Goal: Complete application form

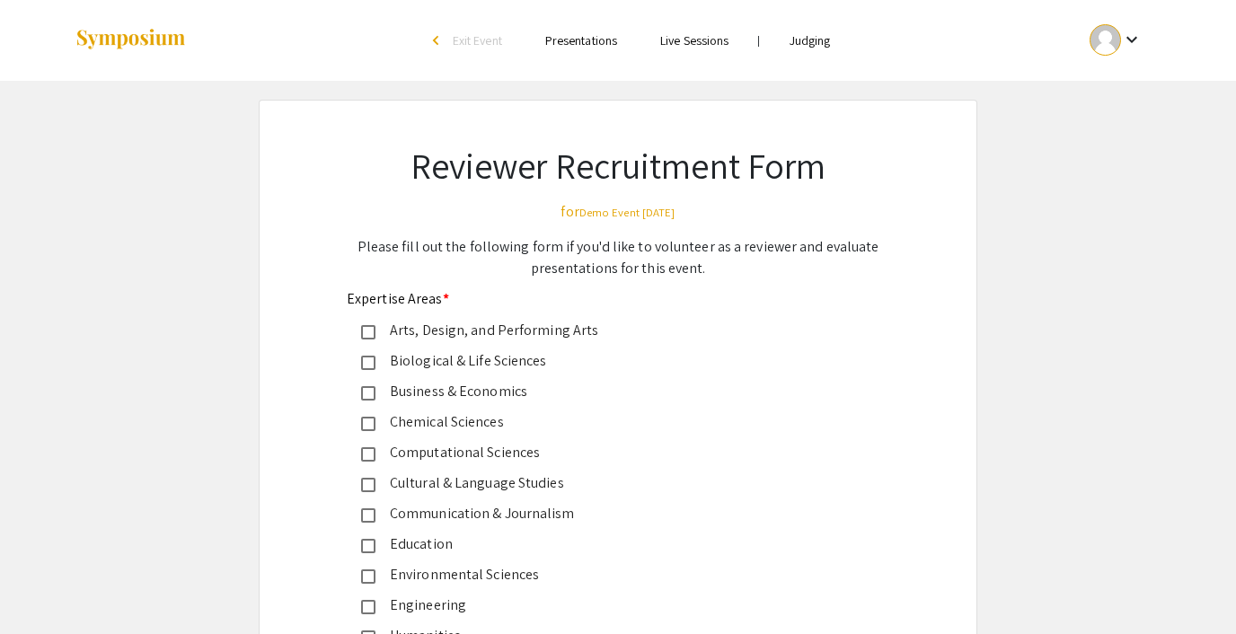
click at [457, 35] on span "Exit Event" at bounding box center [477, 40] width 49 height 16
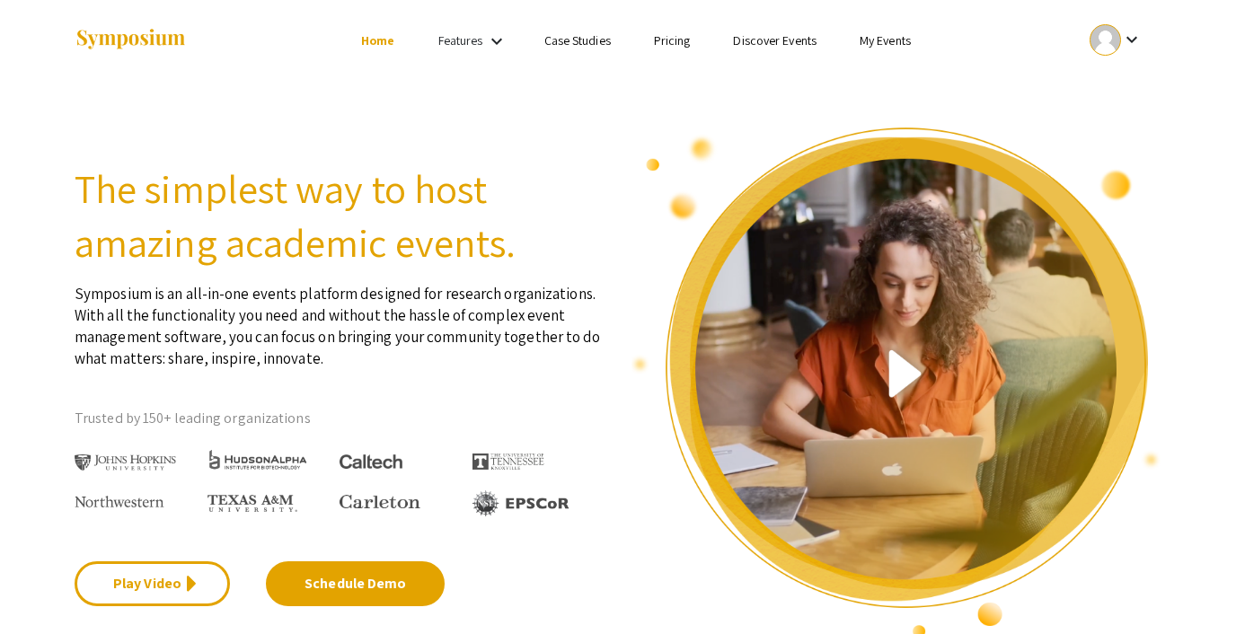
click at [884, 39] on link "My Events" at bounding box center [885, 40] width 51 height 16
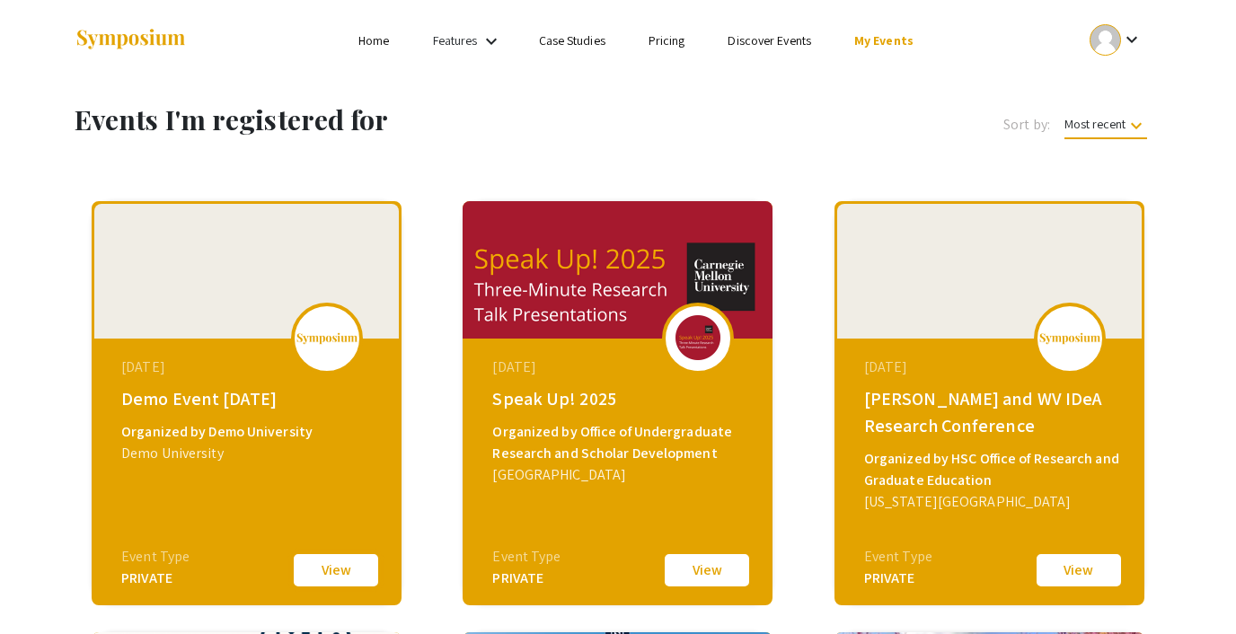
click at [314, 568] on button "View" at bounding box center [336, 571] width 90 height 38
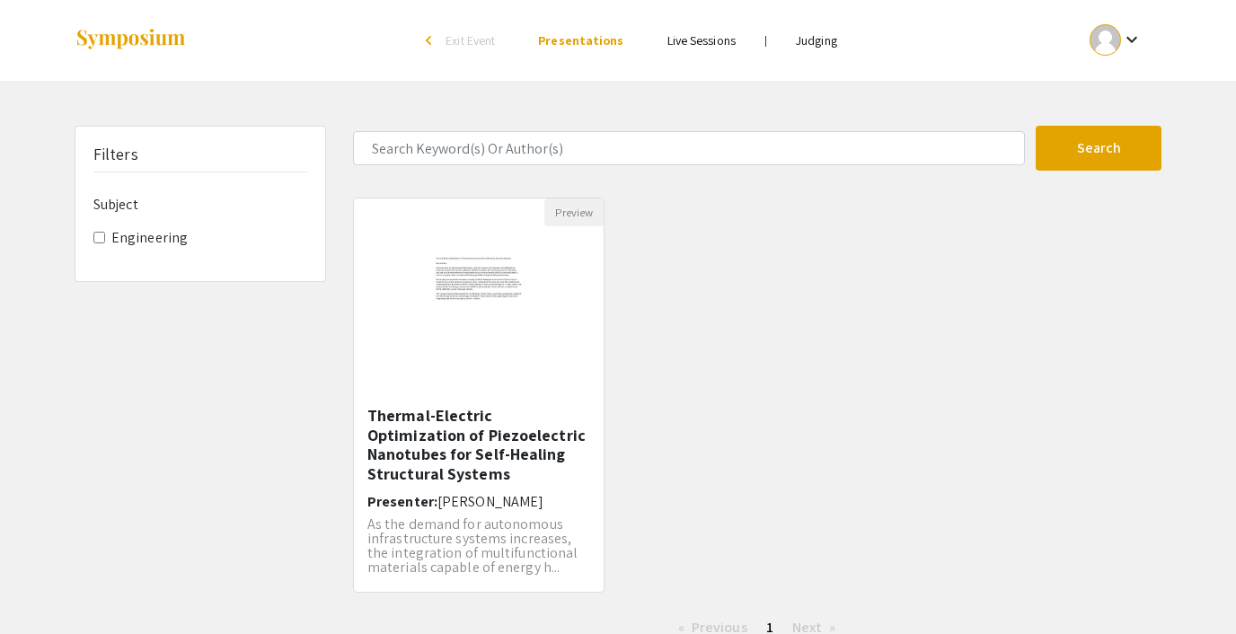
click at [451, 41] on span "Exit Event" at bounding box center [470, 40] width 49 height 16
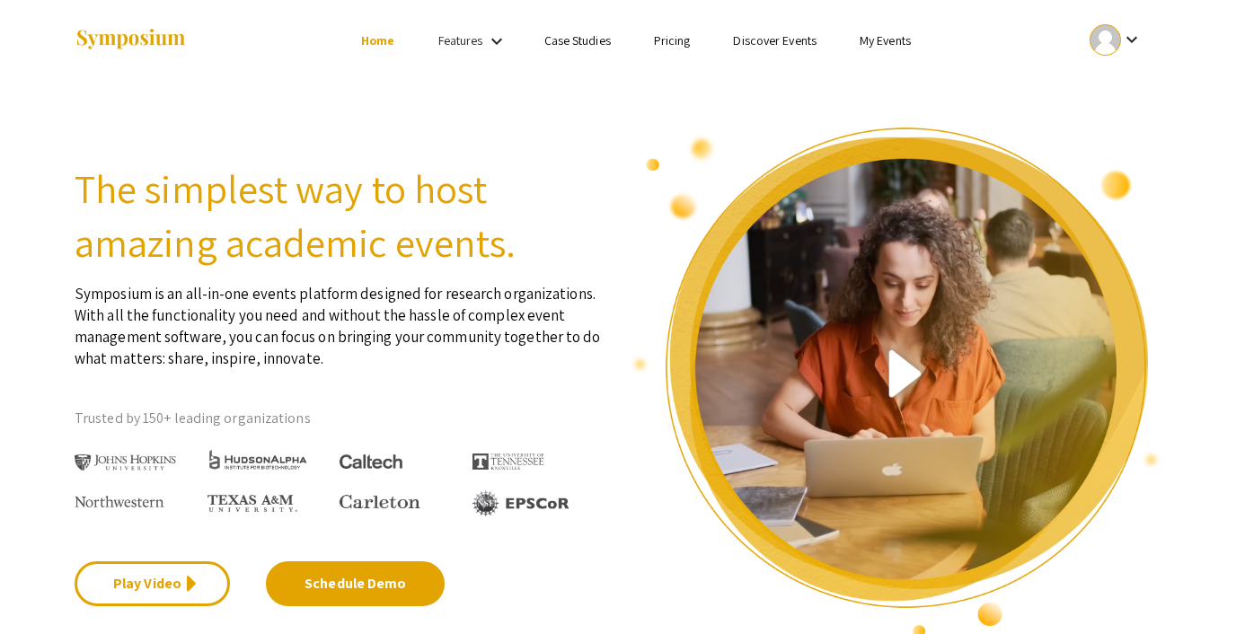
click at [866, 27] on ul "keyboard_arrow_down" at bounding box center [982, 40] width 359 height 81
click at [867, 45] on link "My Events" at bounding box center [885, 40] width 51 height 16
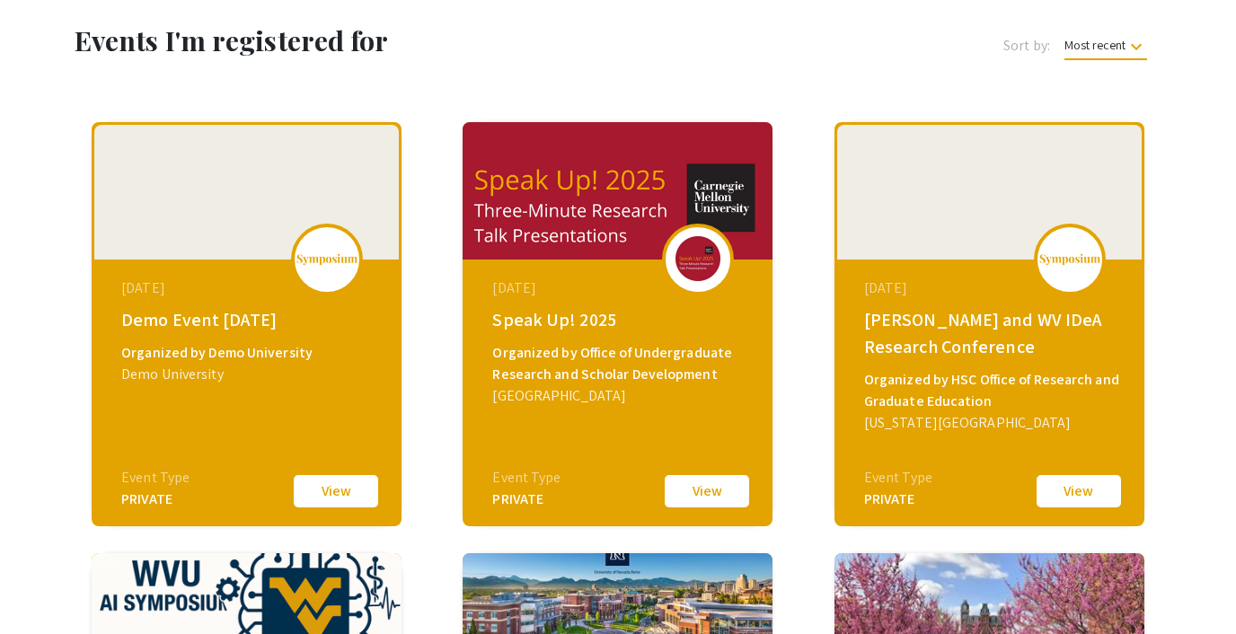
scroll to position [102, 0]
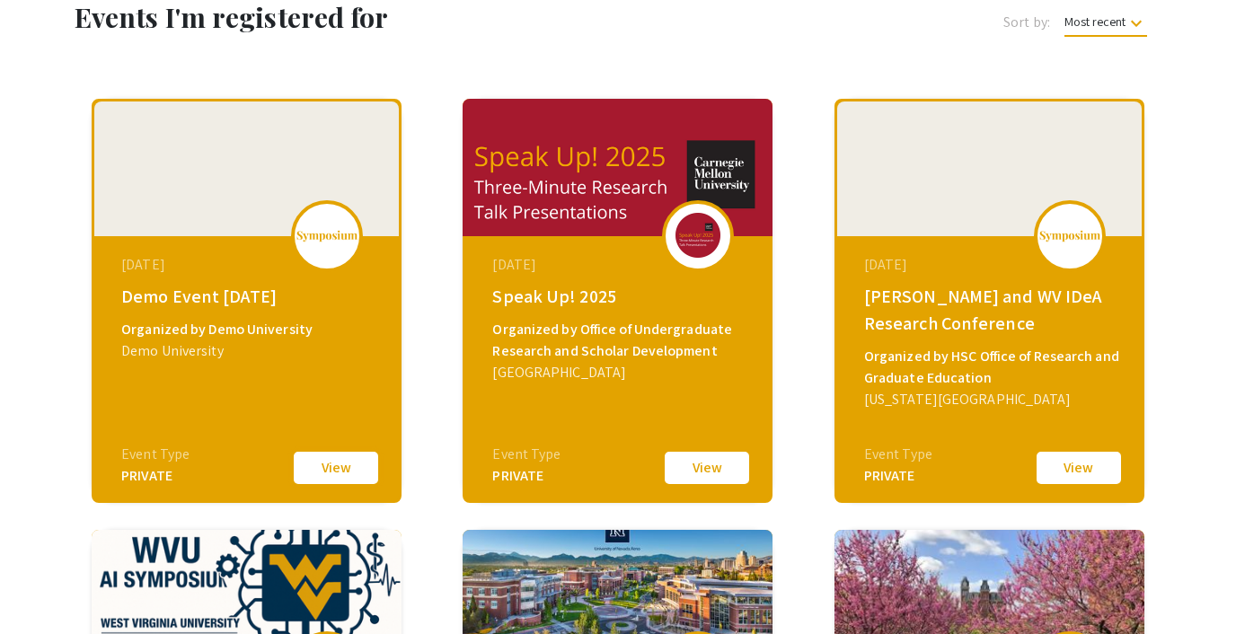
click at [323, 471] on button "View" at bounding box center [336, 468] width 90 height 38
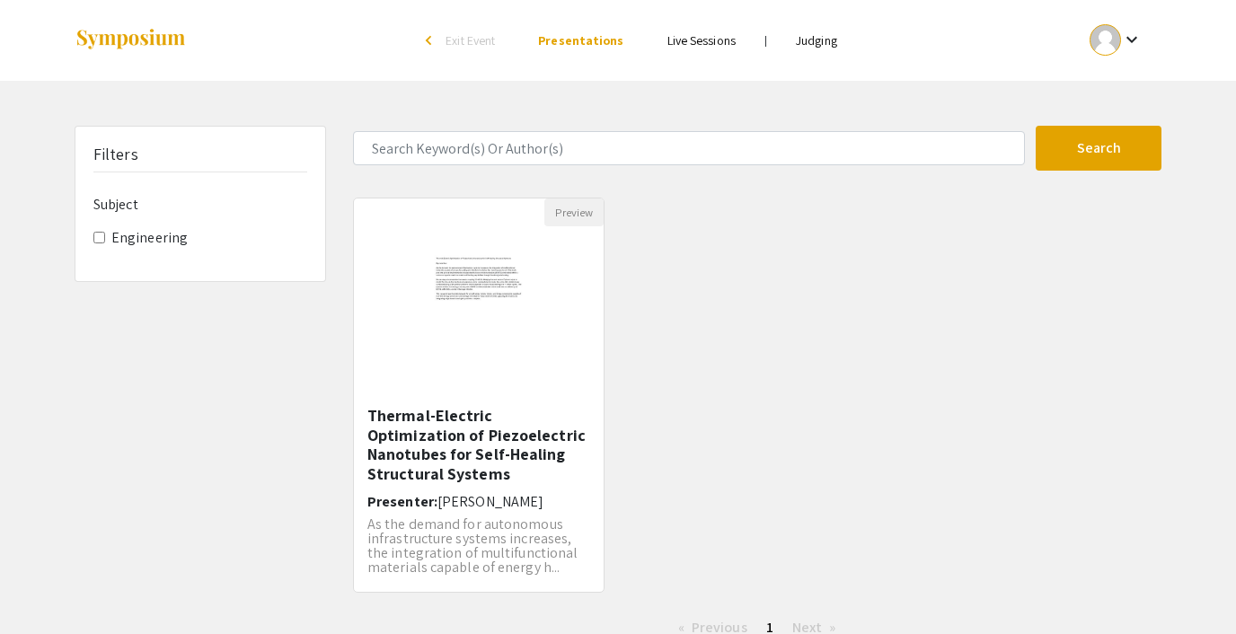
click at [452, 33] on span "Exit Event" at bounding box center [470, 40] width 49 height 16
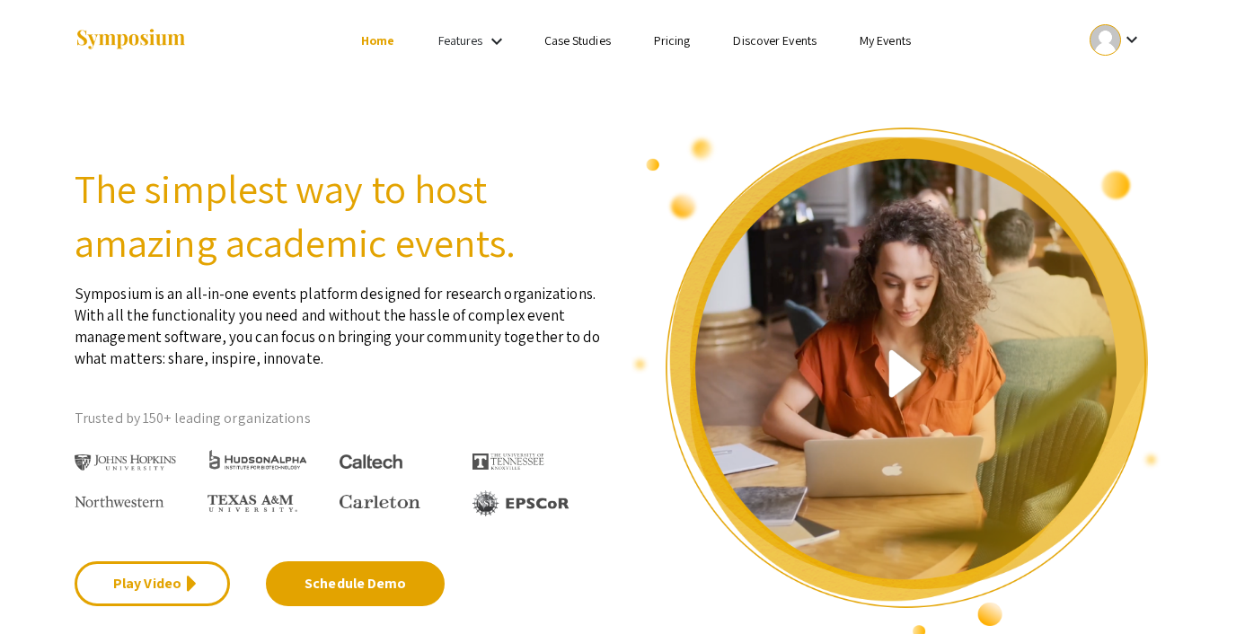
click at [860, 40] on link "My Events" at bounding box center [885, 40] width 51 height 16
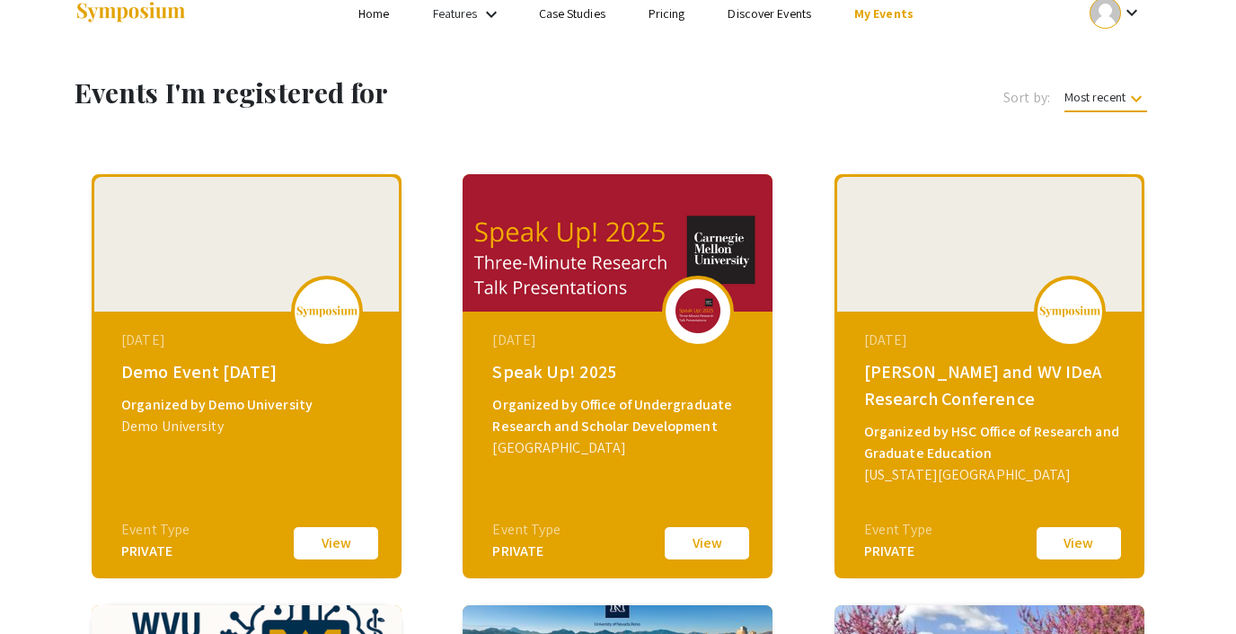
scroll to position [37, 0]
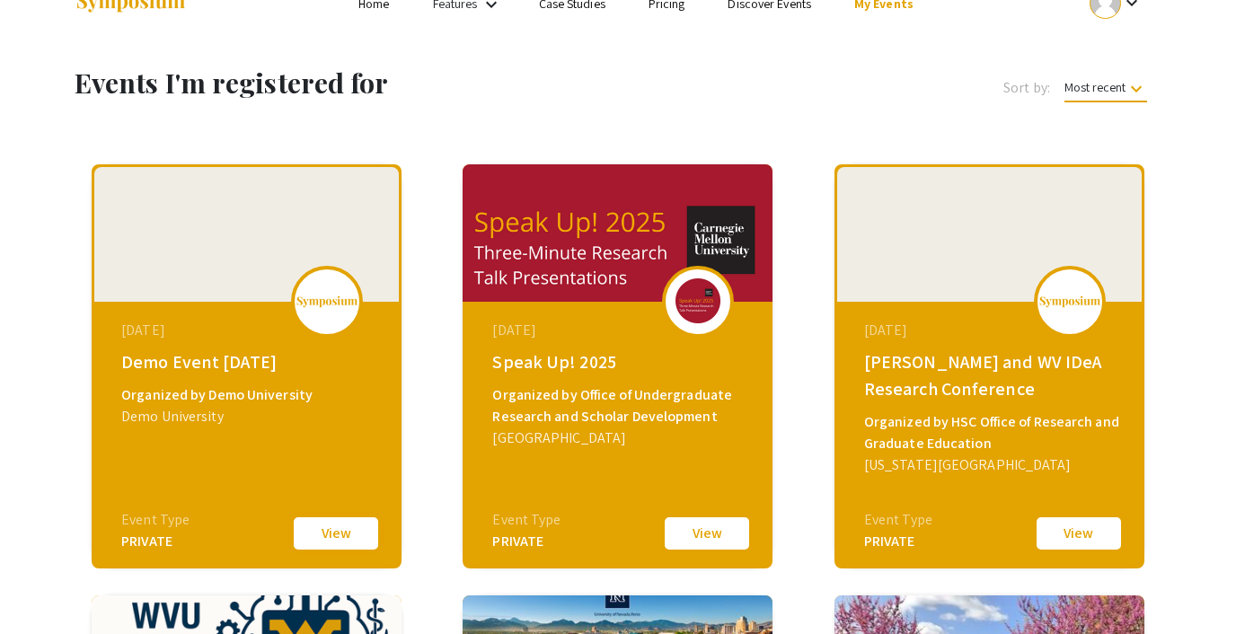
click at [317, 535] on button "View" at bounding box center [336, 534] width 90 height 38
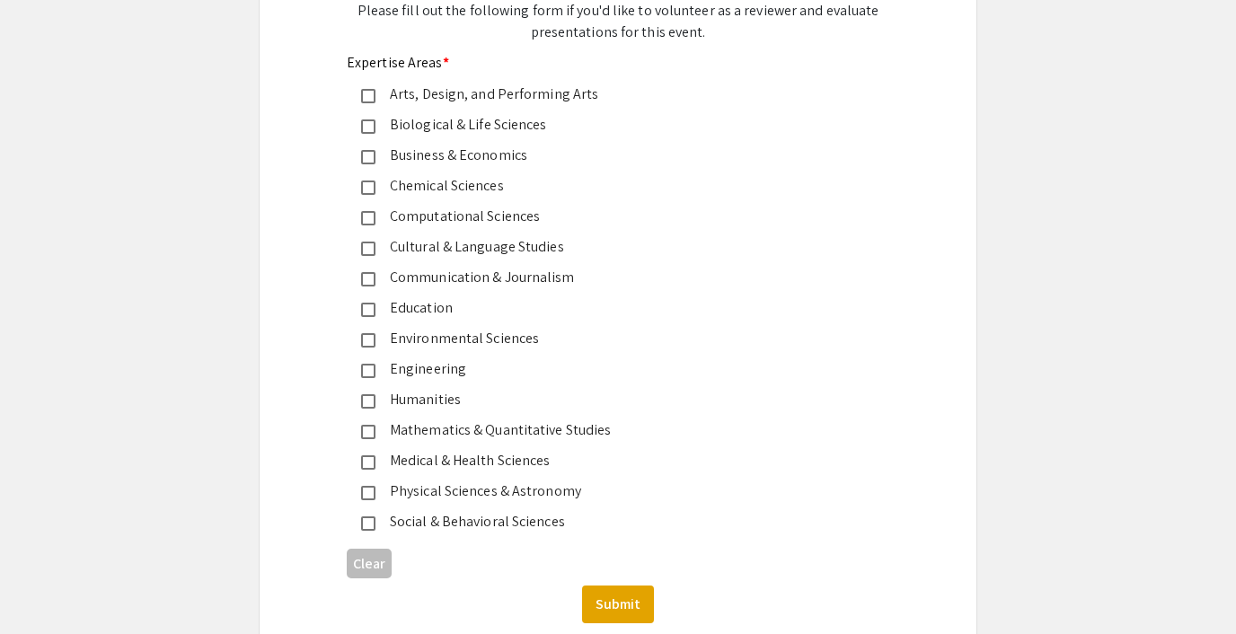
scroll to position [240, 0]
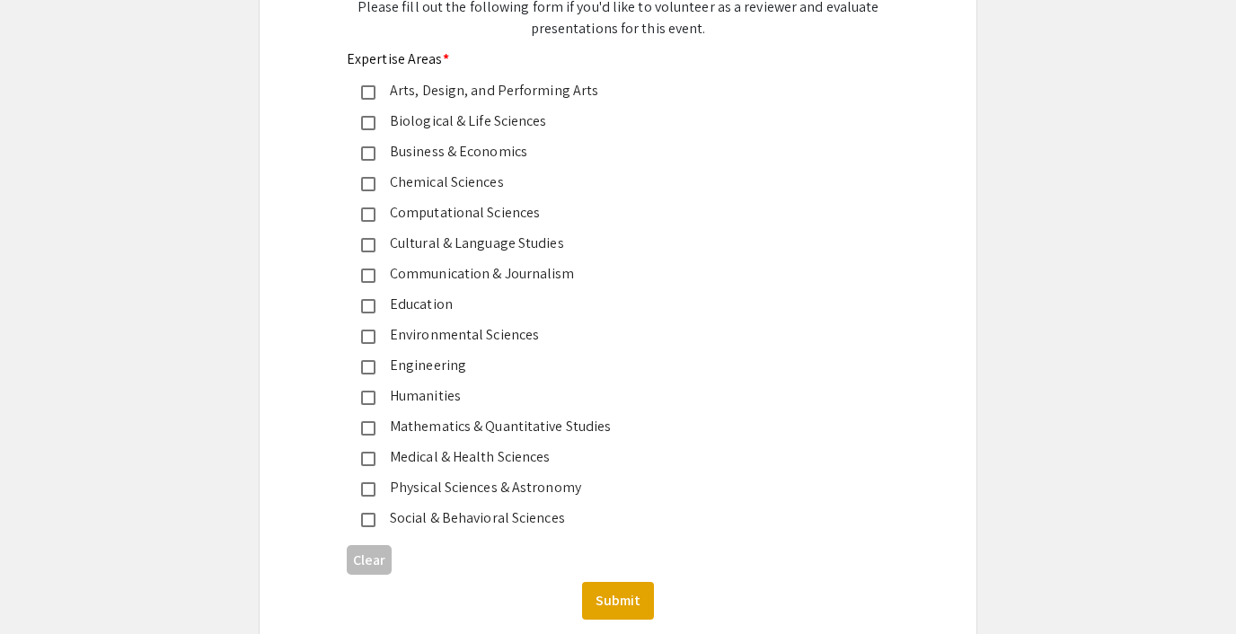
click at [428, 120] on div "Biological & Life Sciences" at bounding box center [611, 122] width 471 height 22
click at [626, 586] on button "Submit" at bounding box center [618, 601] width 72 height 38
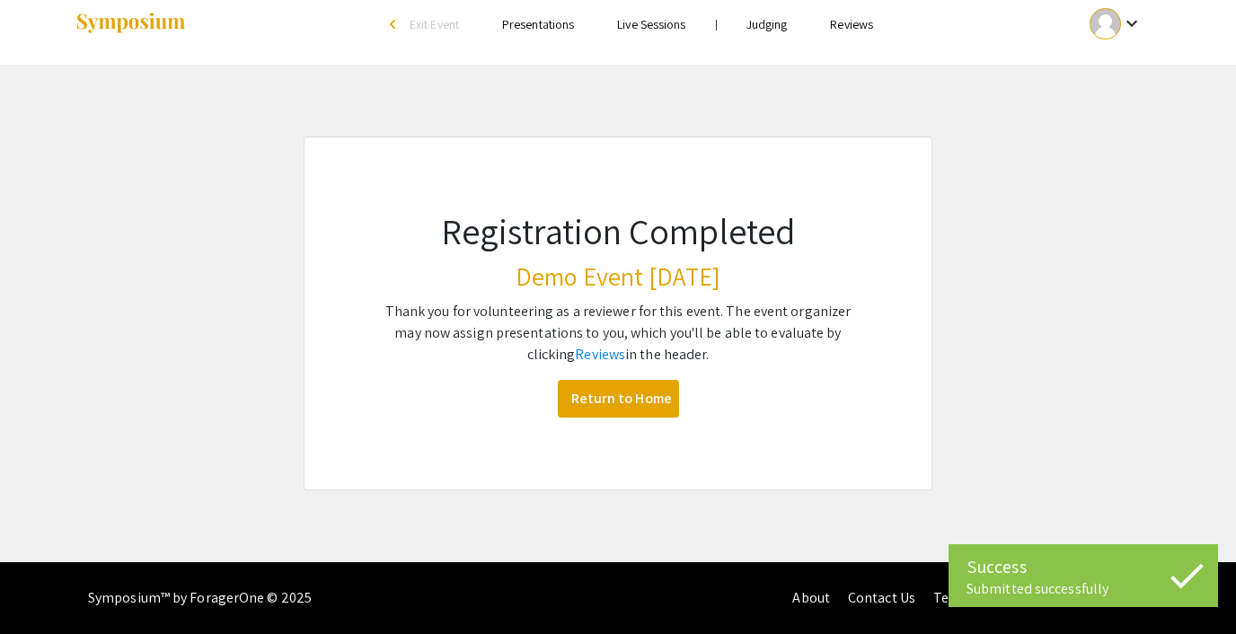
click at [839, 26] on link "Reviews" at bounding box center [851, 24] width 43 height 16
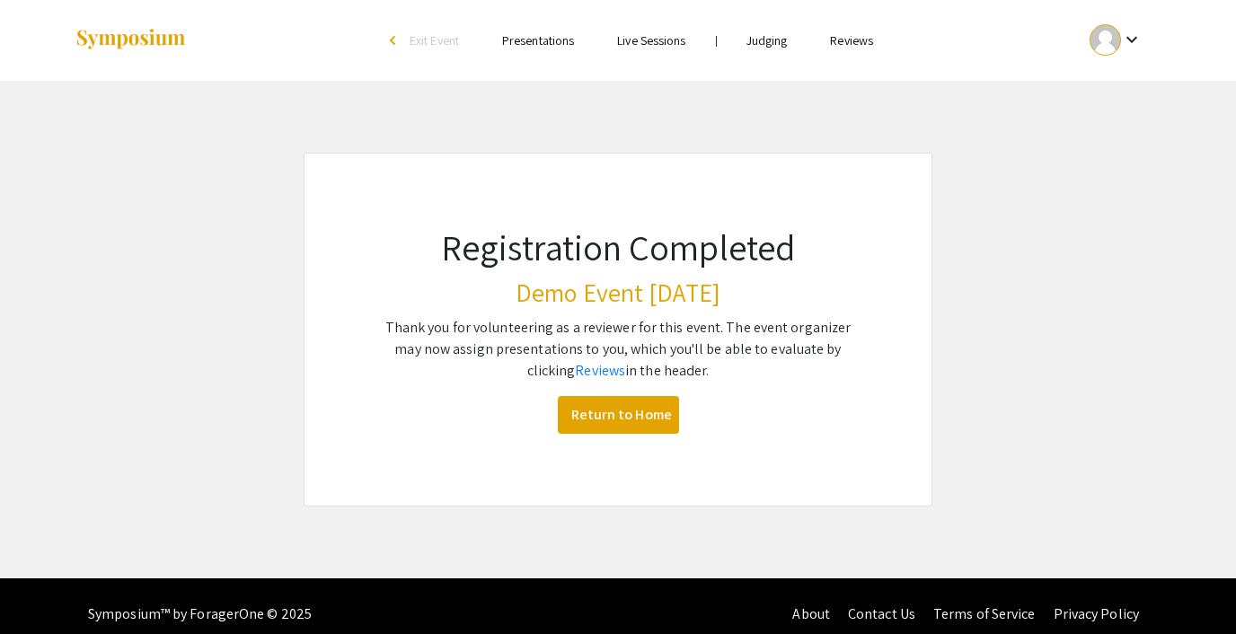
click at [844, 41] on link "Reviews" at bounding box center [851, 40] width 43 height 16
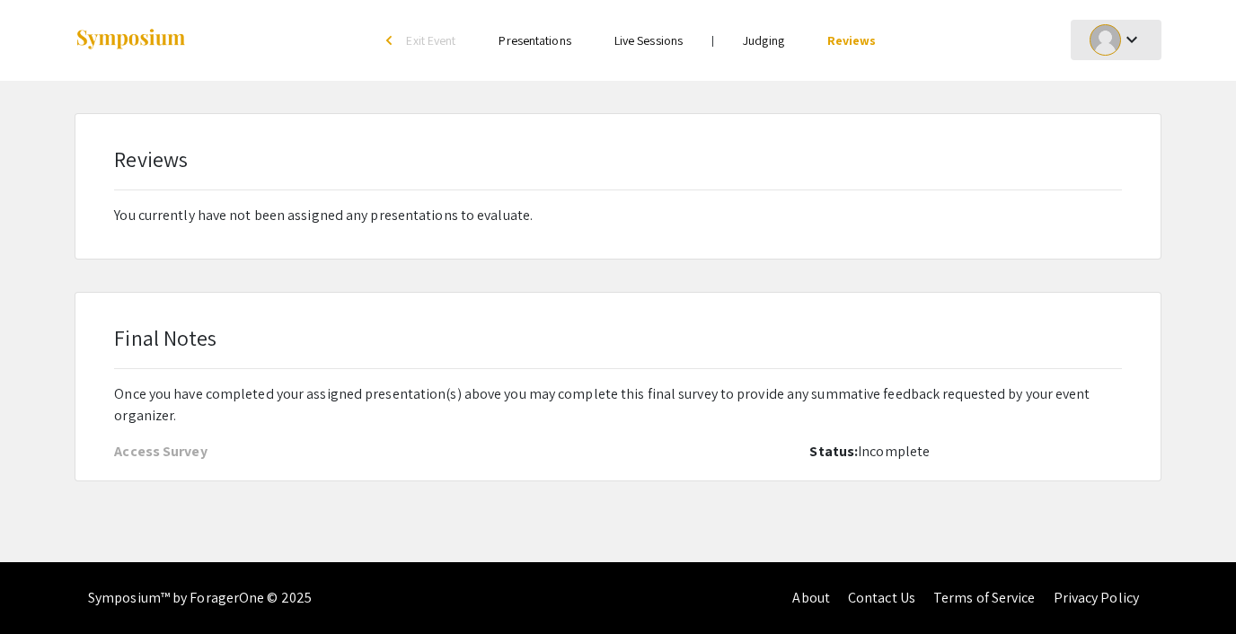
click at [1136, 37] on mat-icon "keyboard_arrow_down" at bounding box center [1132, 40] width 22 height 22
click at [1125, 125] on button "My Submissions" at bounding box center [1126, 132] width 111 height 43
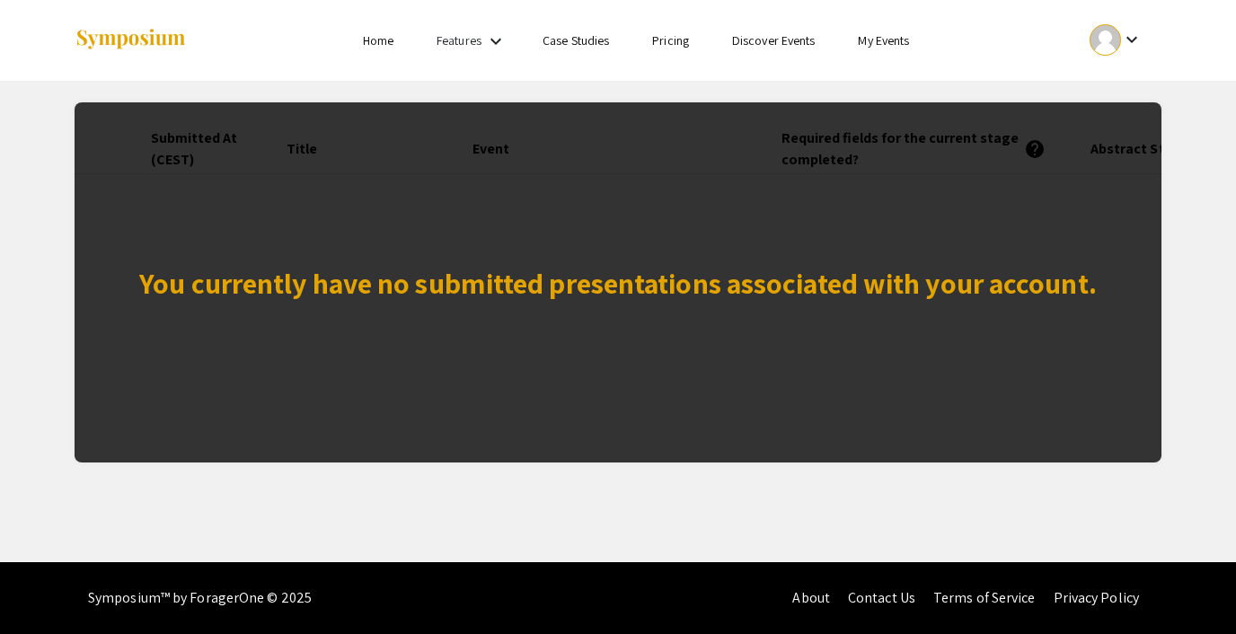
click at [1133, 45] on mat-icon "keyboard_arrow_down" at bounding box center [1132, 40] width 22 height 22
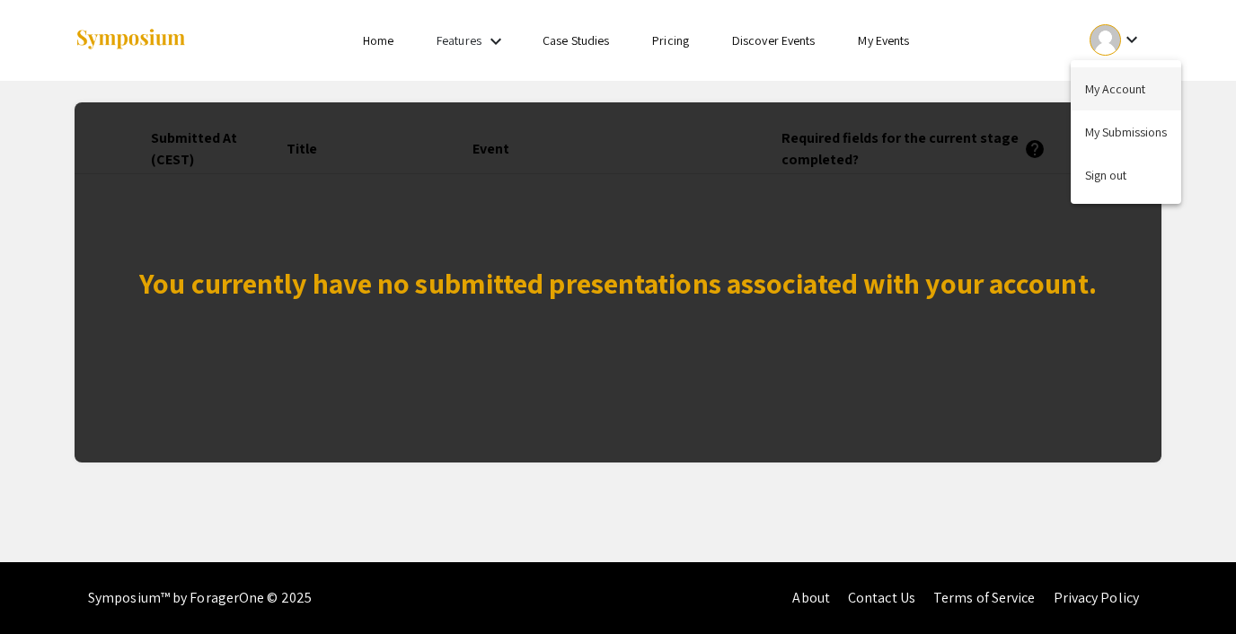
click at [1123, 97] on button "My Account" at bounding box center [1126, 88] width 111 height 43
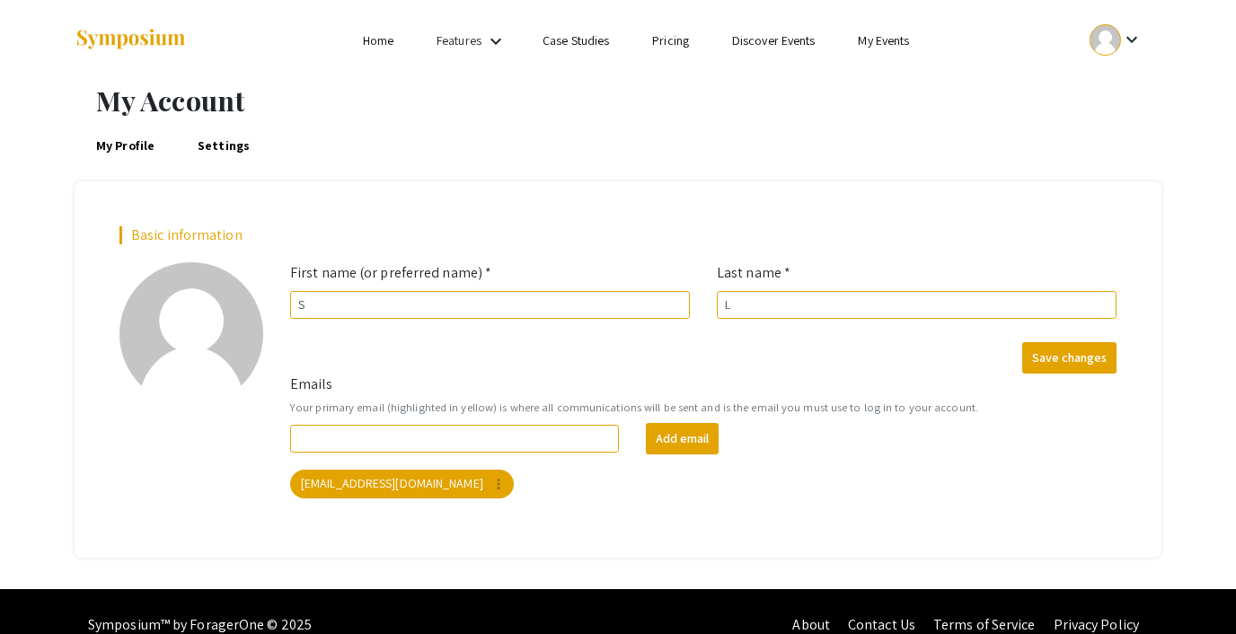
click at [1127, 35] on mat-icon "keyboard_arrow_down" at bounding box center [1132, 40] width 22 height 22
click at [827, 111] on div at bounding box center [618, 317] width 1236 height 634
click at [190, 146] on div "My Profile Settings" at bounding box center [618, 145] width 1087 height 43
click at [202, 152] on link "Settings" at bounding box center [224, 145] width 58 height 43
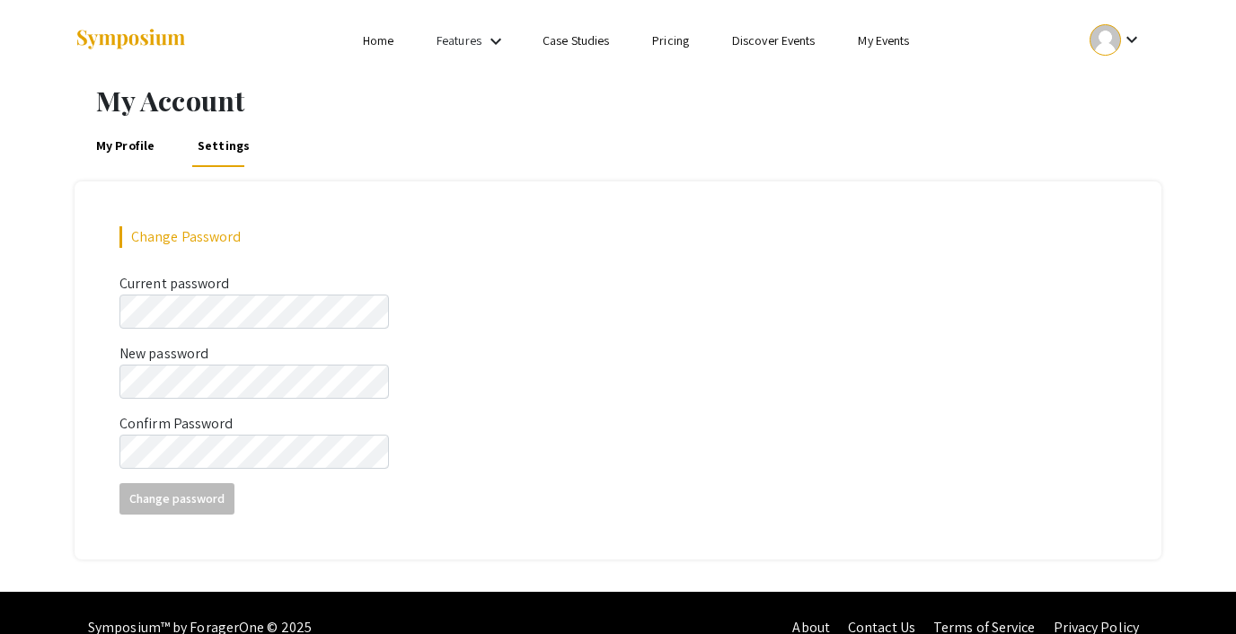
click at [794, 44] on link "Discover Events" at bounding box center [774, 40] width 84 height 16
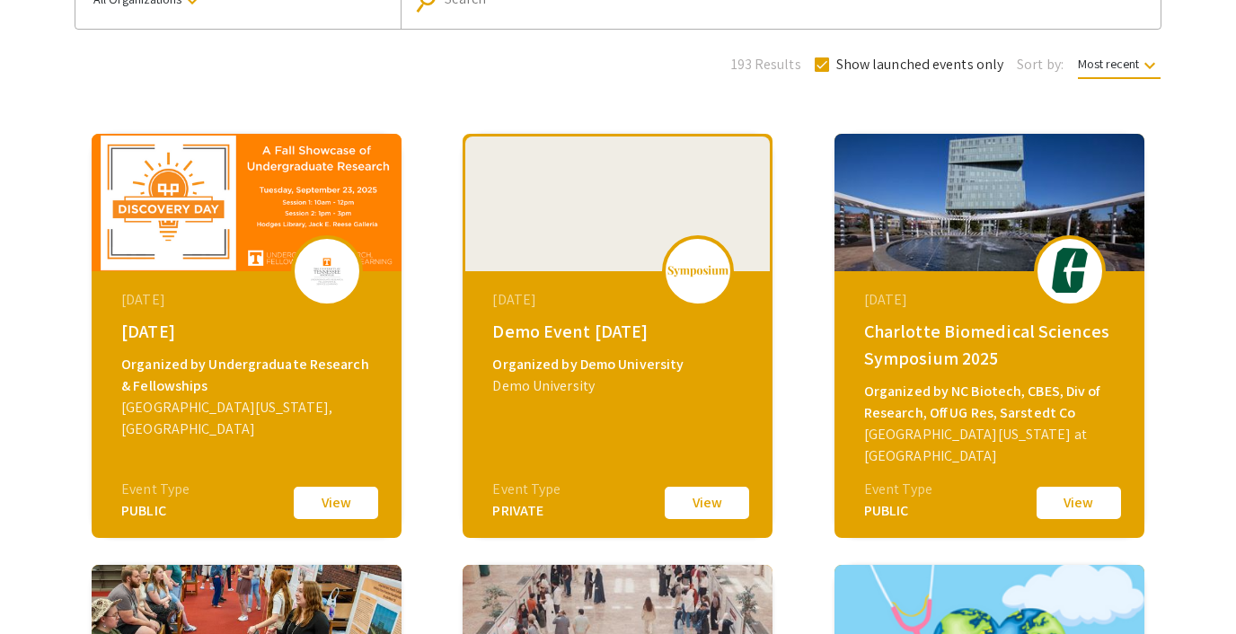
scroll to position [175, 0]
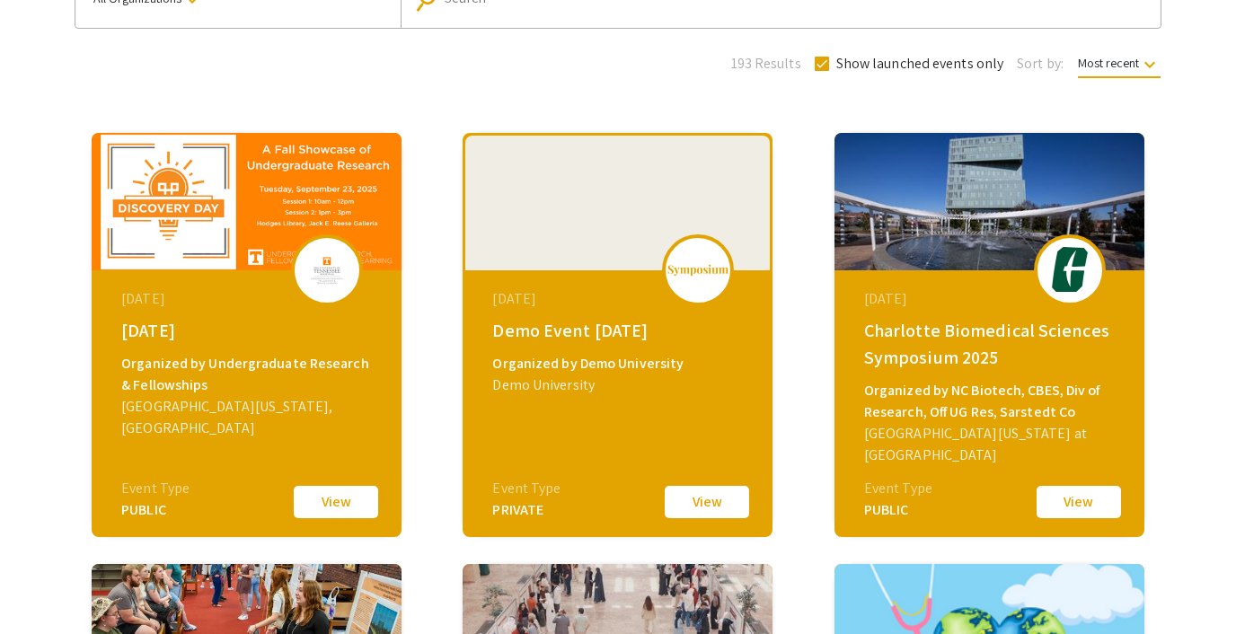
click at [316, 495] on button "View" at bounding box center [336, 502] width 90 height 38
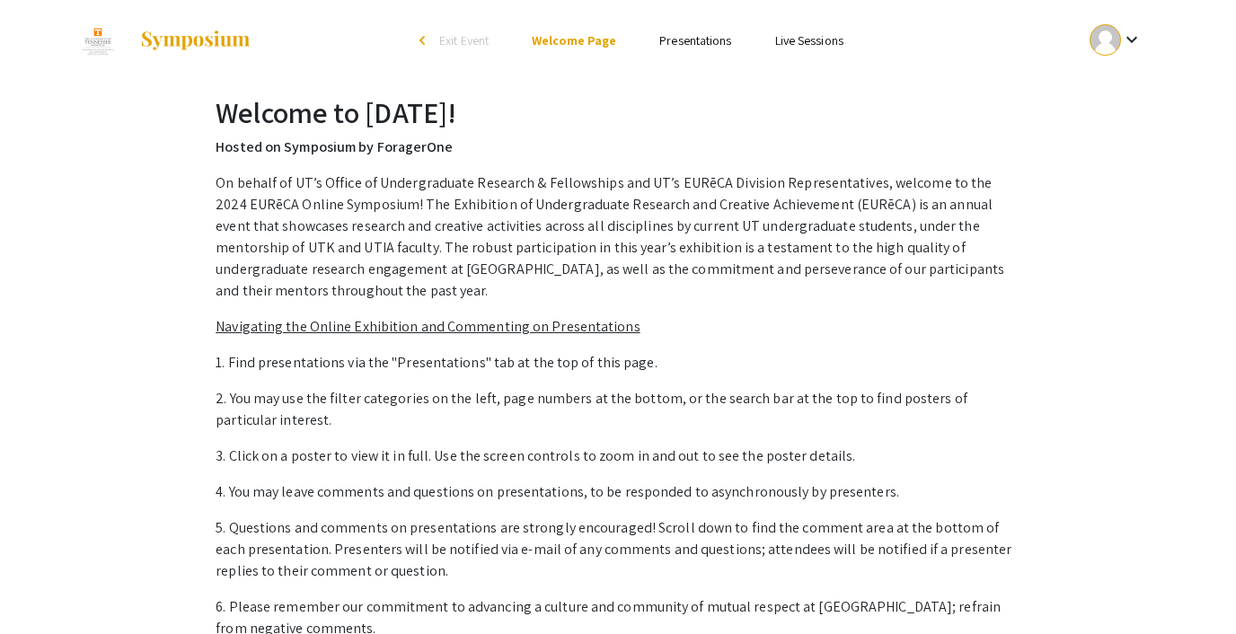
click at [678, 39] on link "Presentations" at bounding box center [696, 40] width 72 height 16
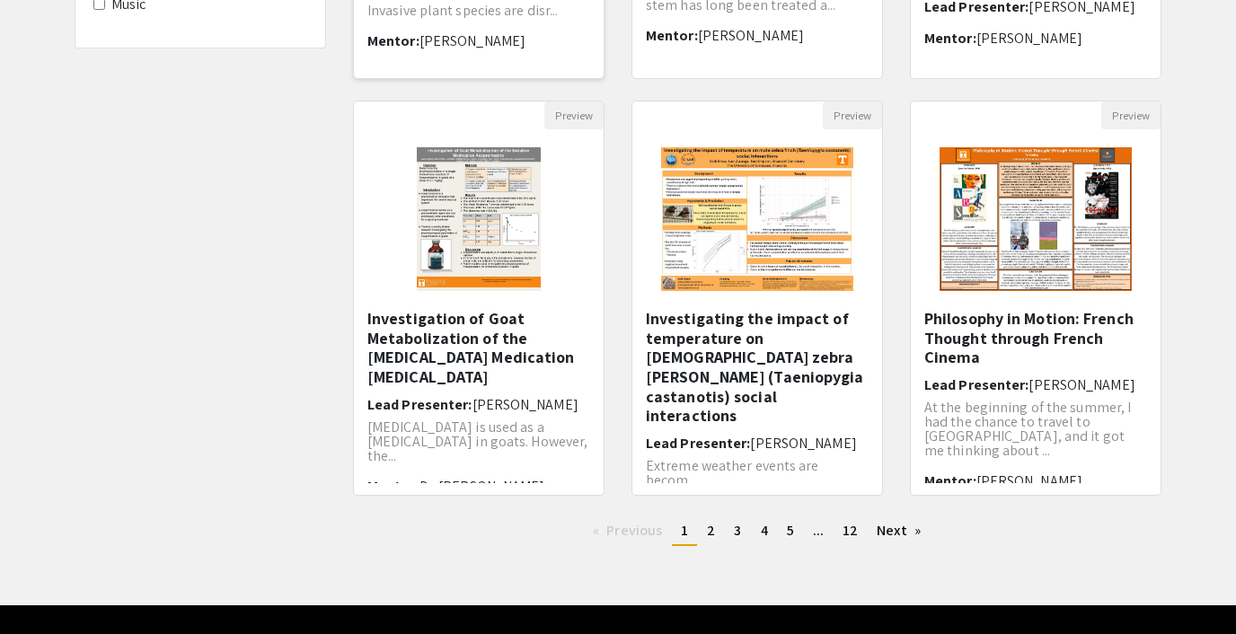
scroll to position [519, 0]
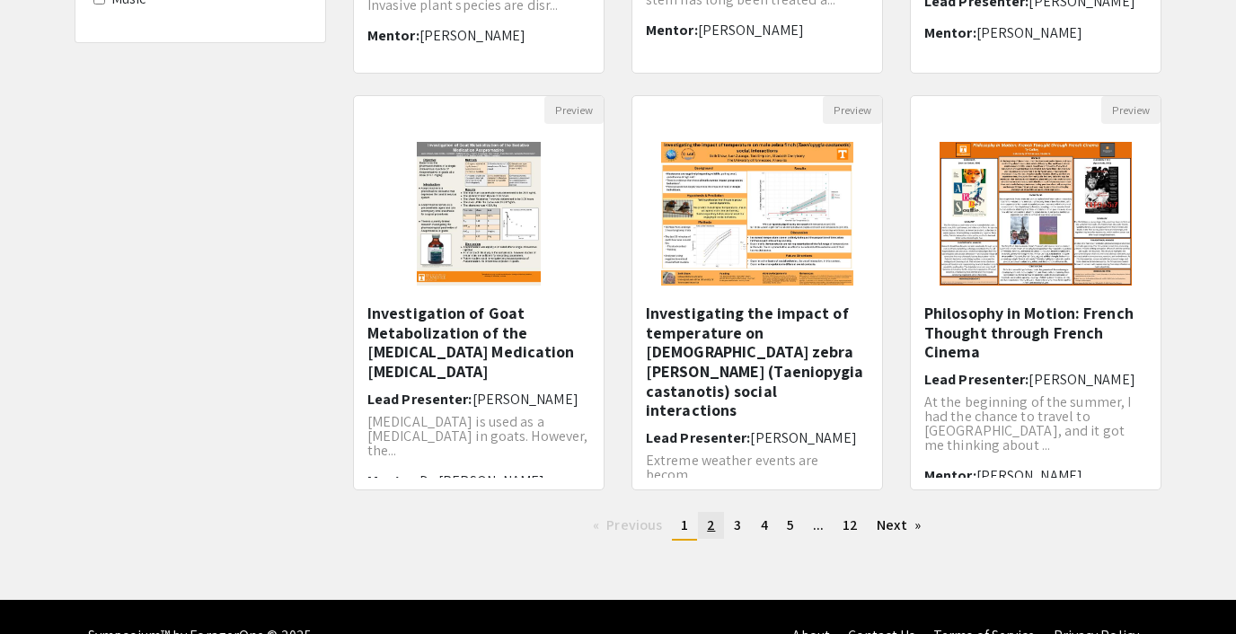
click at [713, 521] on span "2" at bounding box center [711, 525] width 8 height 19
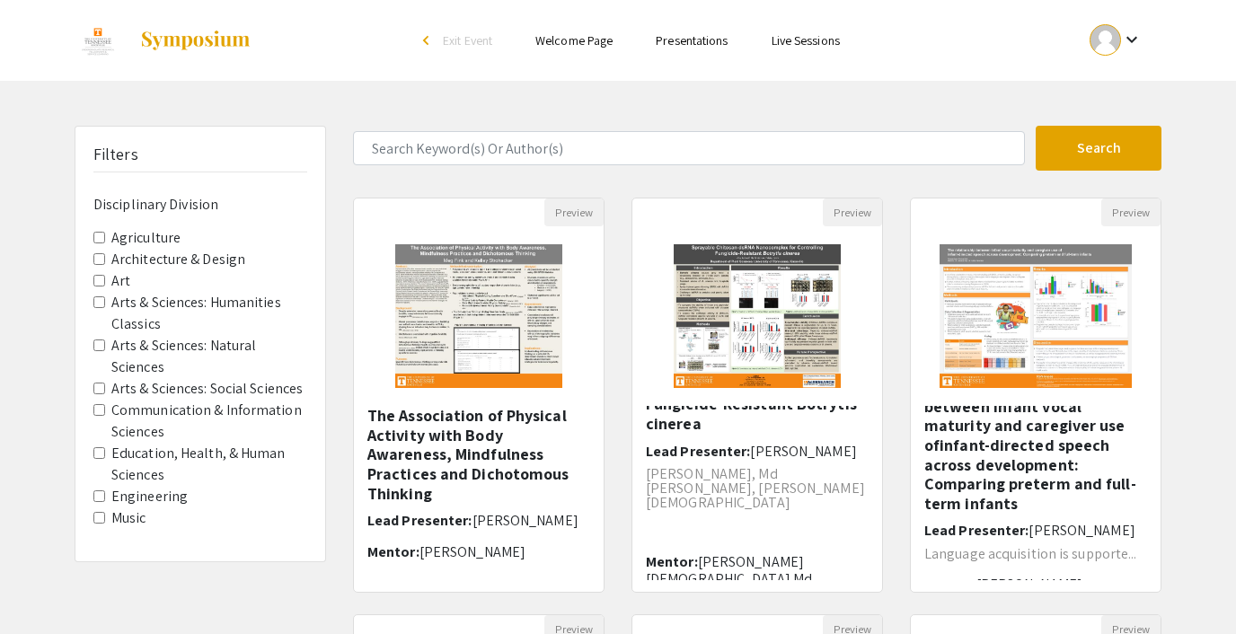
click at [813, 42] on link "Live Sessions" at bounding box center [806, 40] width 68 height 16
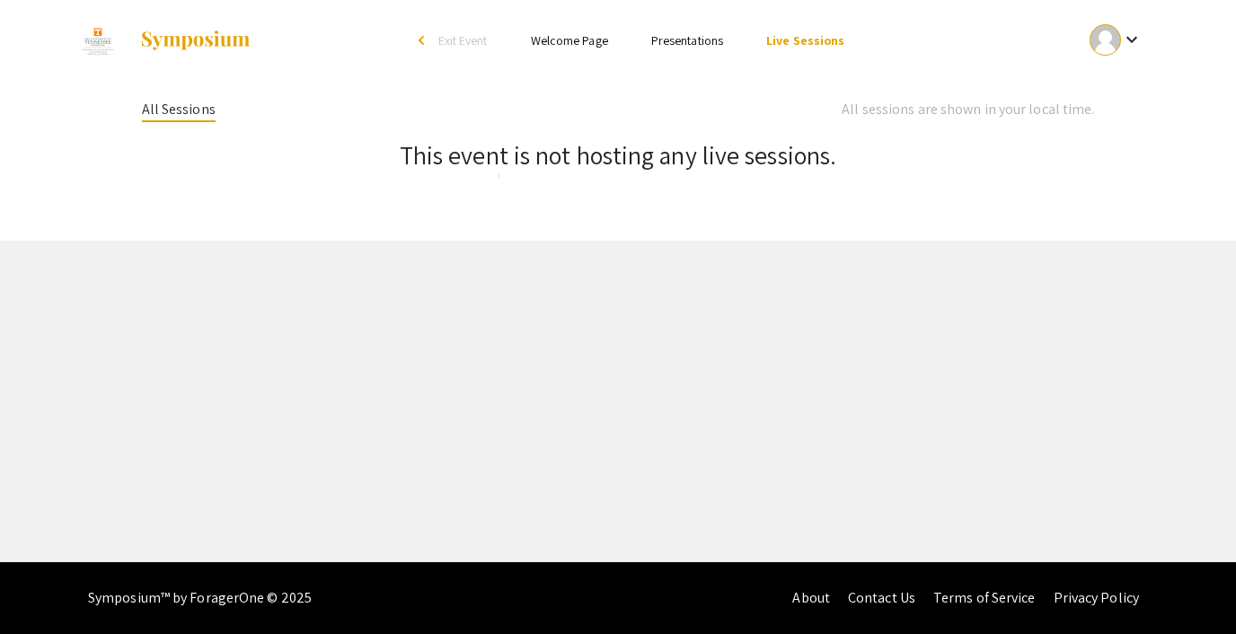
click at [695, 41] on link "Presentations" at bounding box center [687, 40] width 72 height 16
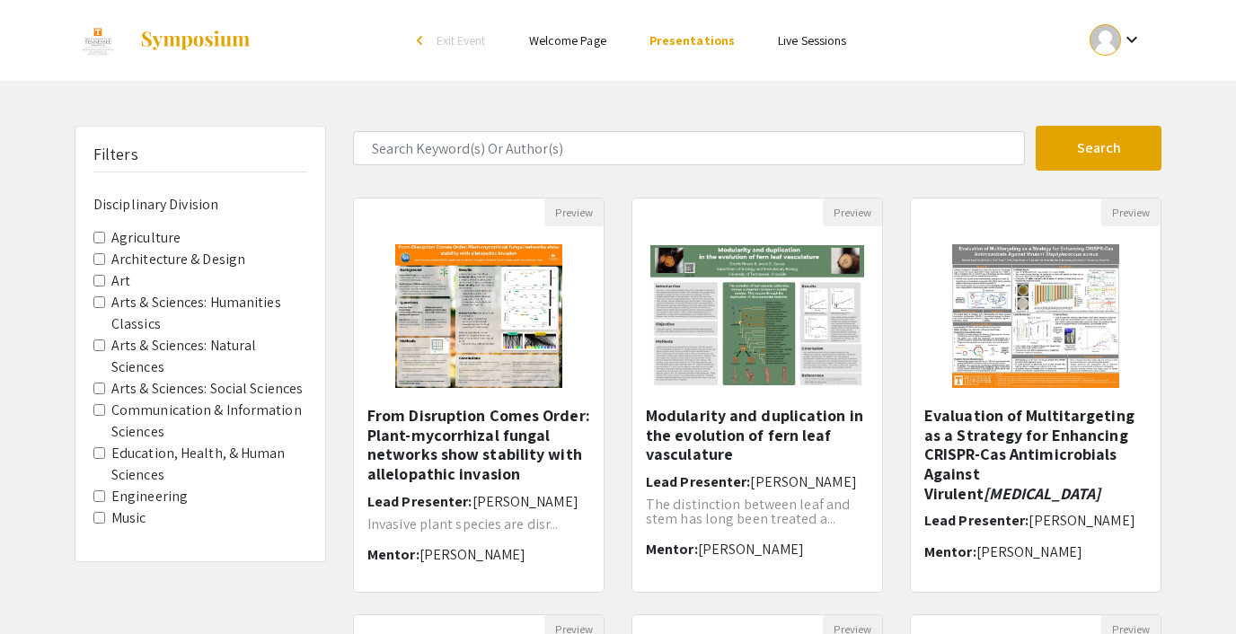
click at [579, 38] on link "Welcome Page" at bounding box center [567, 40] width 77 height 16
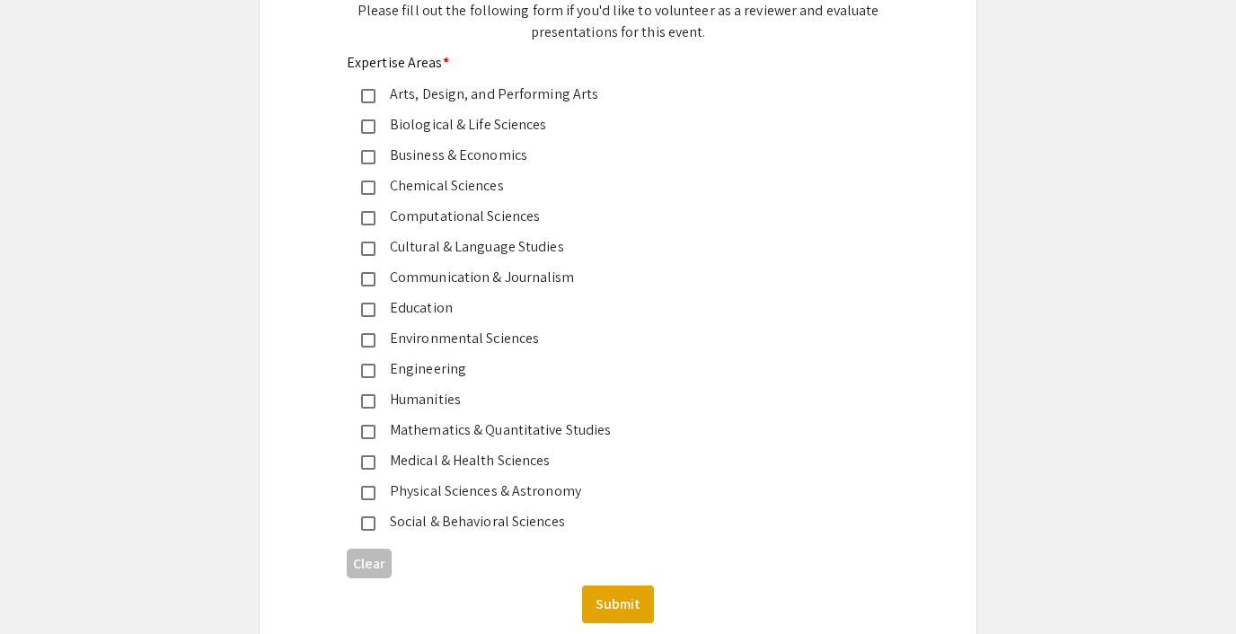
scroll to position [258, 0]
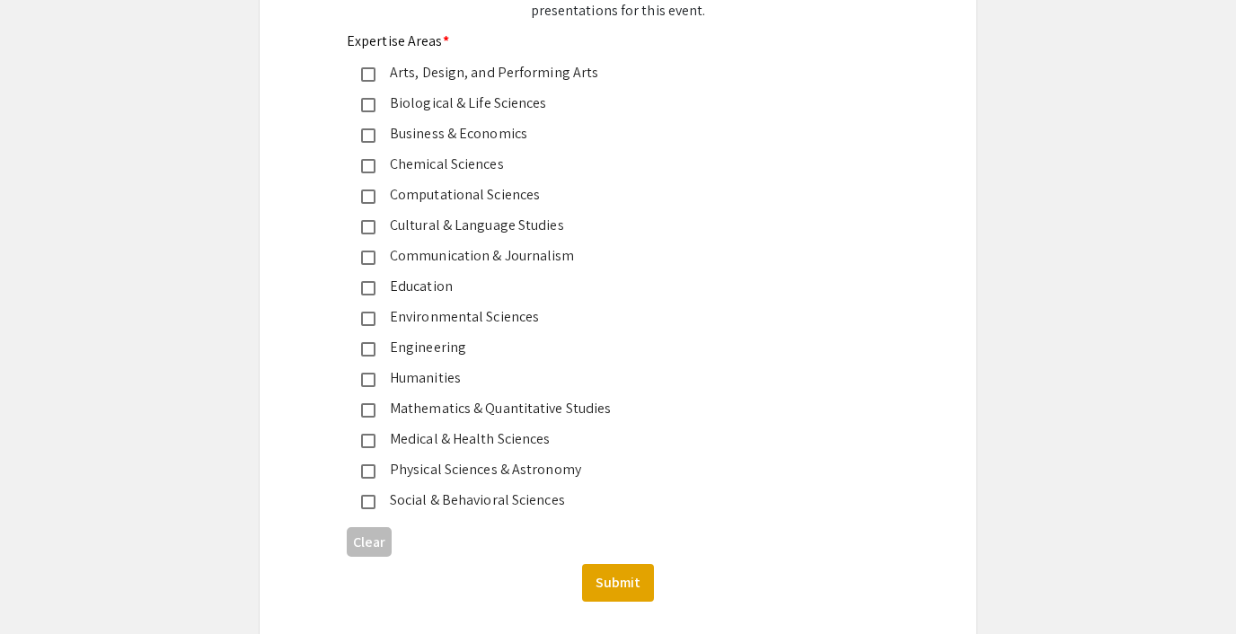
click at [368, 105] on mat-pseudo-checkbox at bounding box center [368, 105] width 14 height 14
click at [614, 580] on button "Submit" at bounding box center [618, 583] width 72 height 38
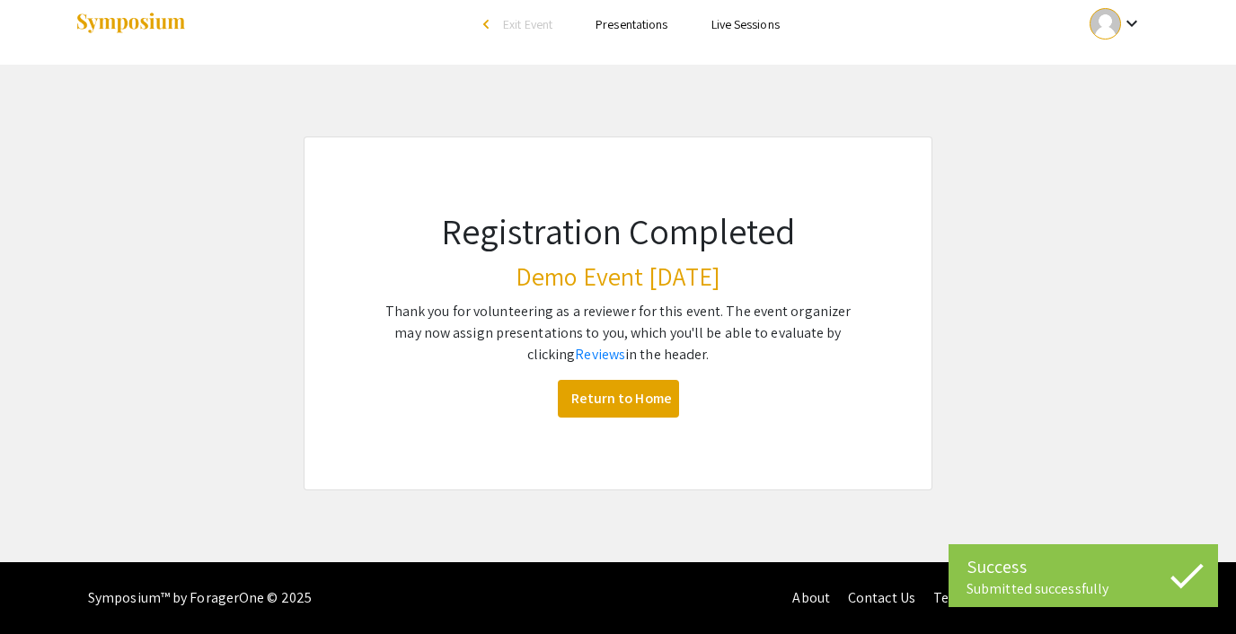
scroll to position [16, 0]
